Goal: Task Accomplishment & Management: Use online tool/utility

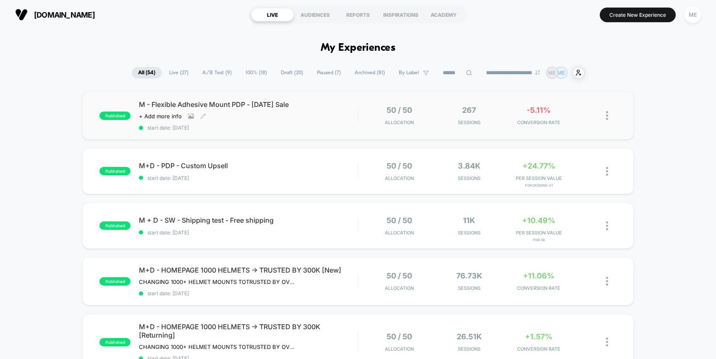
click at [329, 112] on div "M - Flexible Adhesive Mount PDP - [DATE] Sale Click to view images Click to edi…" at bounding box center [248, 115] width 219 height 31
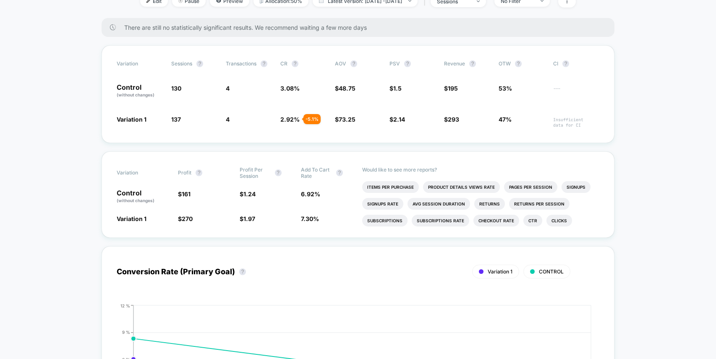
scroll to position [197, 0]
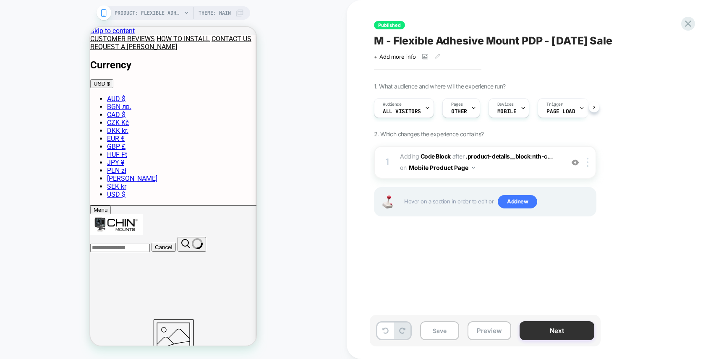
scroll to position [0, 0]
click at [553, 331] on button "Next" at bounding box center [557, 330] width 75 height 19
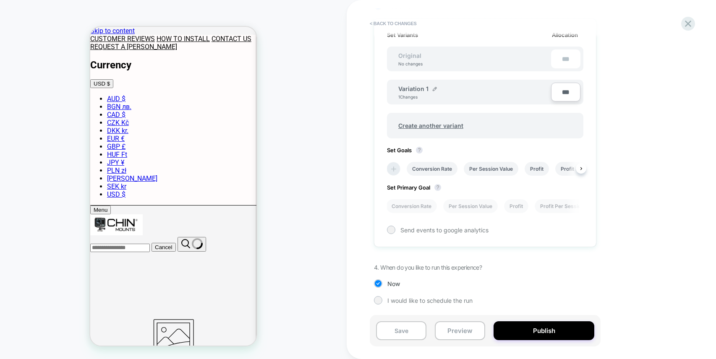
click at [387, 168] on li at bounding box center [394, 169] width 14 height 14
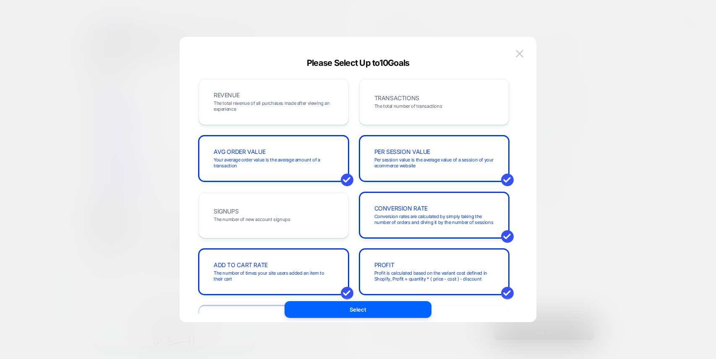
click at [598, 167] on div at bounding box center [358, 179] width 716 height 359
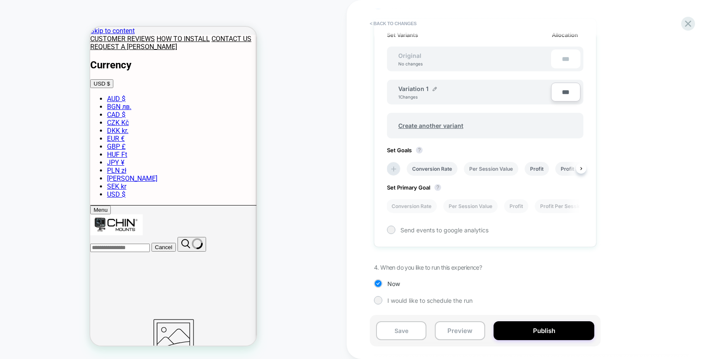
click at [495, 168] on li "Per Session Value" at bounding box center [491, 169] width 55 height 14
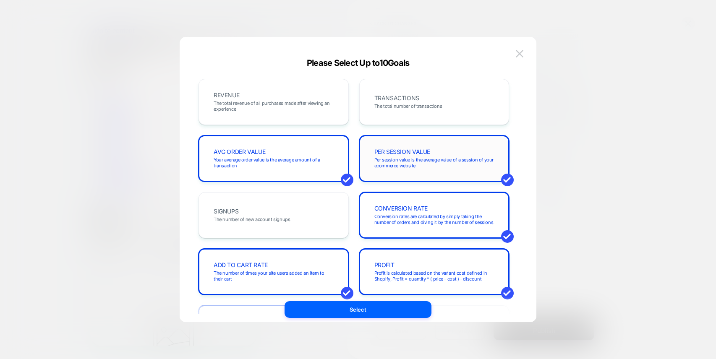
scroll to position [6, 0]
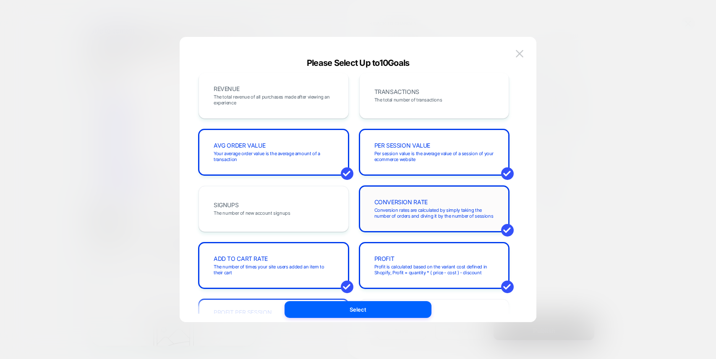
click at [486, 212] on span "Conversion rates are calculated by simply taking the number of orders and divin…" at bounding box center [434, 213] width 120 height 12
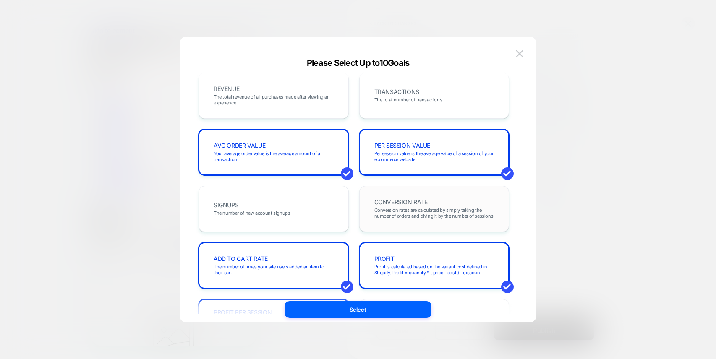
click at [400, 213] on span "Conversion rates are calculated by simply taking the number of orders and divin…" at bounding box center [434, 213] width 120 height 12
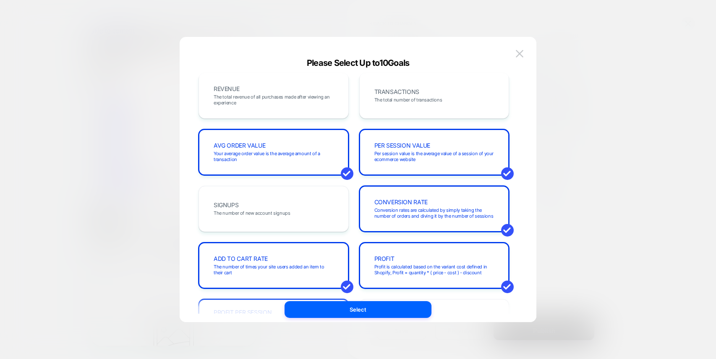
click at [364, 312] on button "Select" at bounding box center [358, 309] width 147 height 17
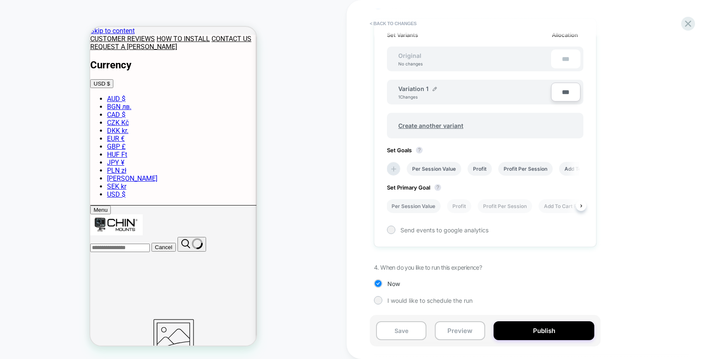
click at [418, 206] on li "Per Session Value" at bounding box center [413, 206] width 55 height 14
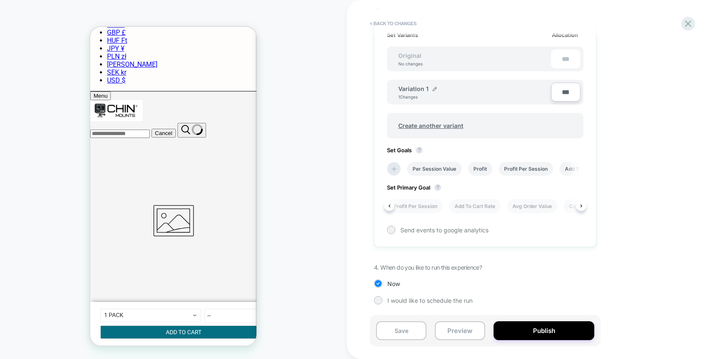
scroll to position [0, 110]
click at [543, 328] on button "Publish" at bounding box center [544, 330] width 101 height 19
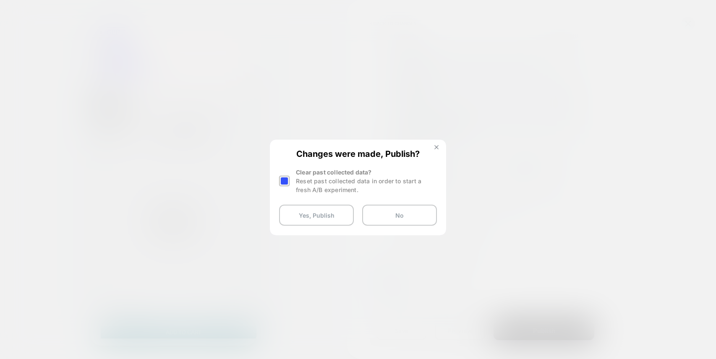
click at [438, 148] on img at bounding box center [436, 147] width 4 height 4
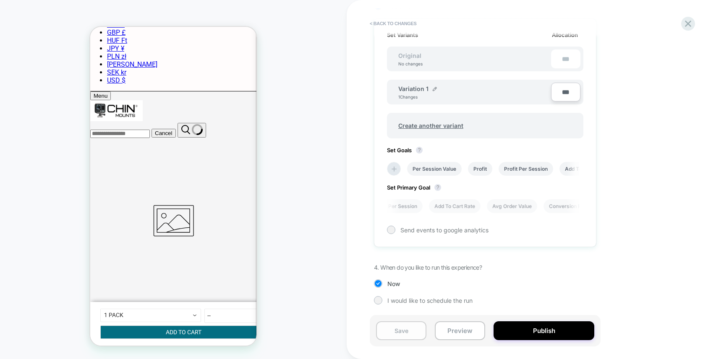
click at [404, 334] on button "Save" at bounding box center [401, 330] width 50 height 19
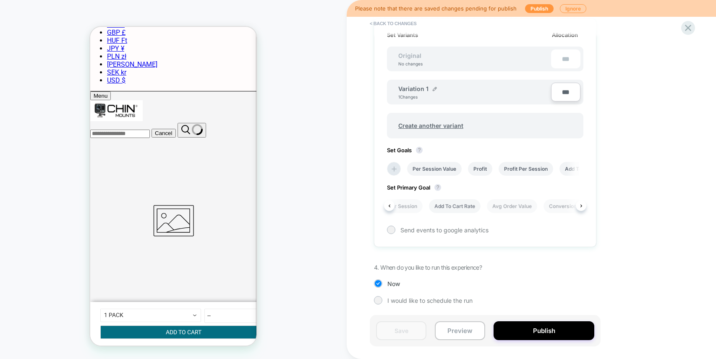
scroll to position [0, 0]
click at [688, 30] on icon at bounding box center [687, 27] width 11 height 11
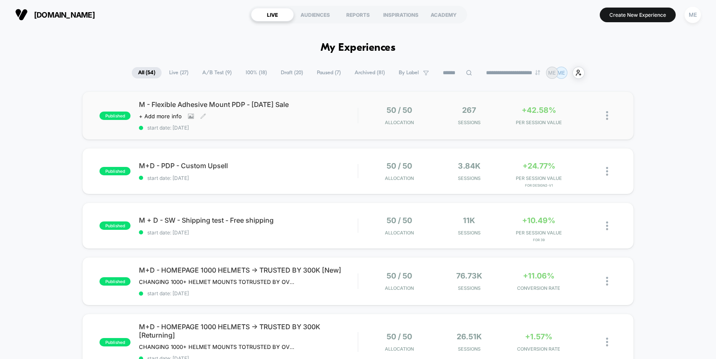
click at [341, 114] on div "M - Flexible Adhesive Mount PDP - [DATE] Sale Click to view images Click to edi…" at bounding box center [248, 115] width 219 height 31
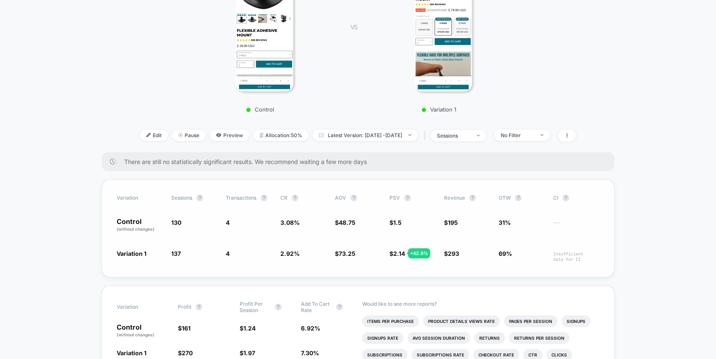
scroll to position [164, 0]
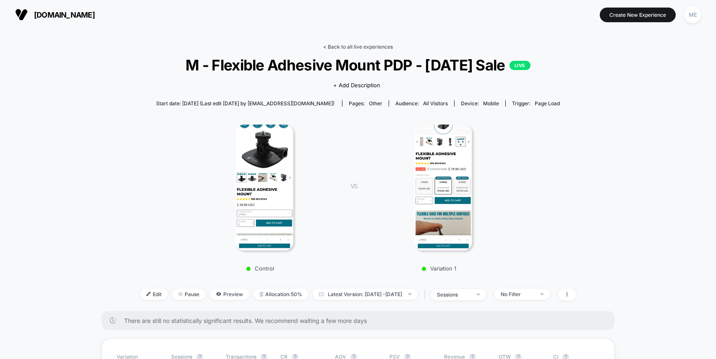
click at [347, 47] on link "< Back to all live experiences" at bounding box center [358, 47] width 70 height 6
